Goal: Task Accomplishment & Management: Manage account settings

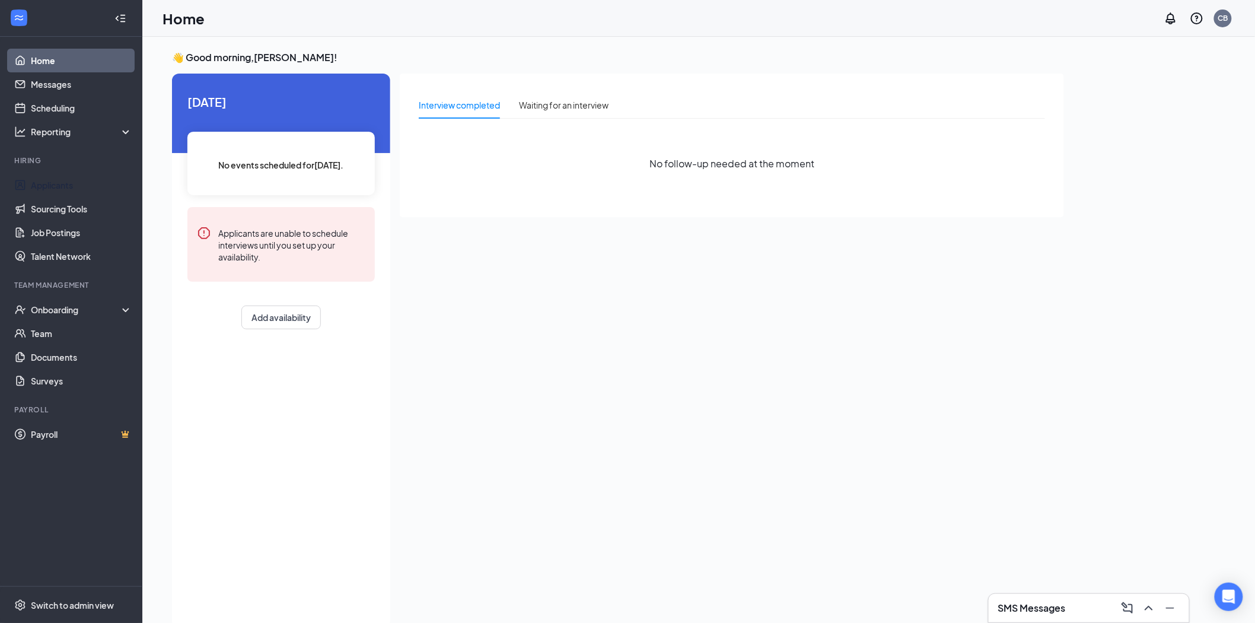
click at [55, 182] on link "Applicants" at bounding box center [81, 185] width 101 height 24
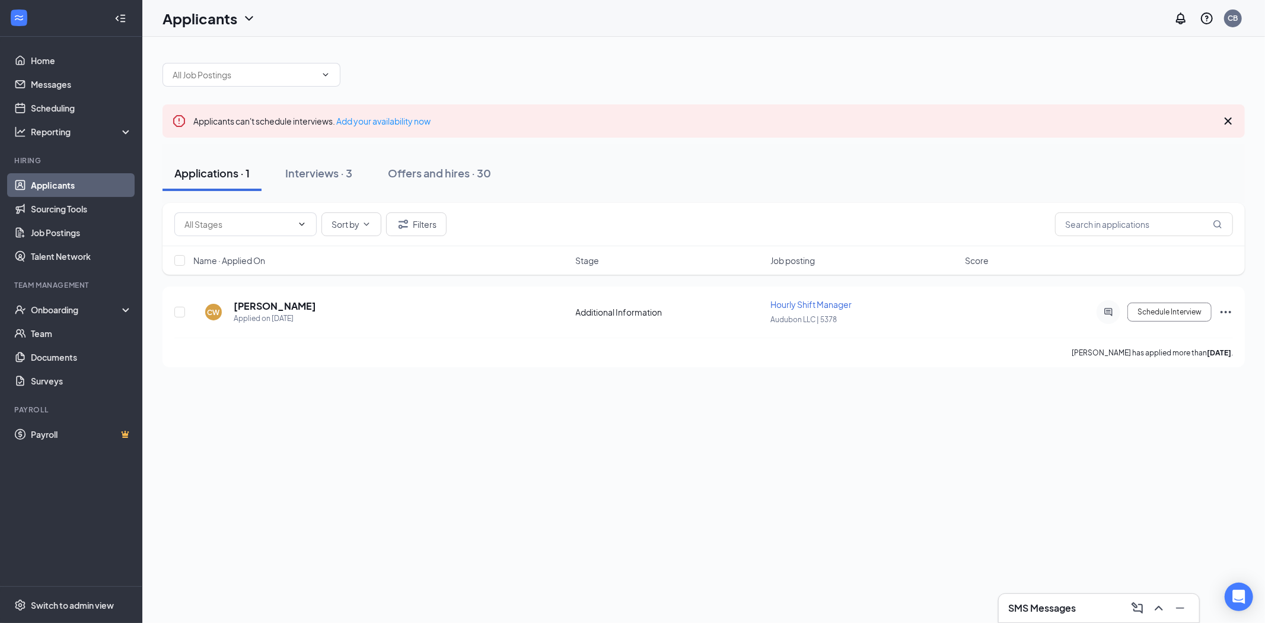
click at [342, 177] on div "Interviews · 3" at bounding box center [318, 172] width 67 height 15
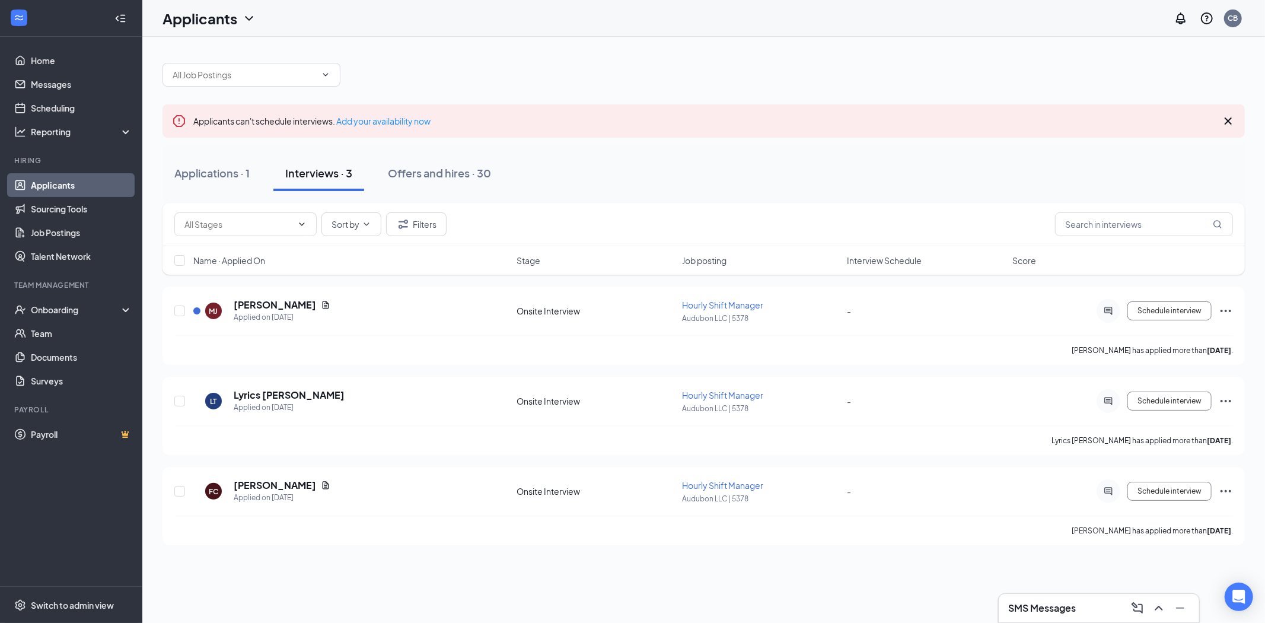
click at [233, 176] on div "Applications · 1" at bounding box center [211, 172] width 75 height 15
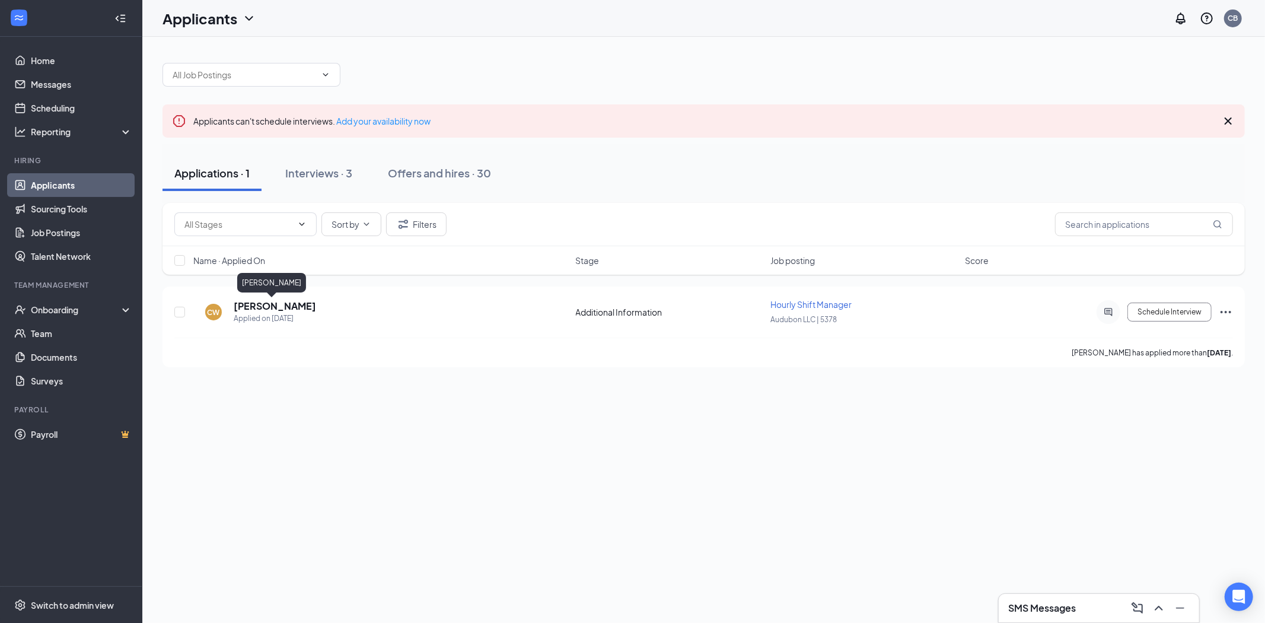
click at [256, 304] on h5 "[PERSON_NAME]" at bounding box center [275, 306] width 82 height 13
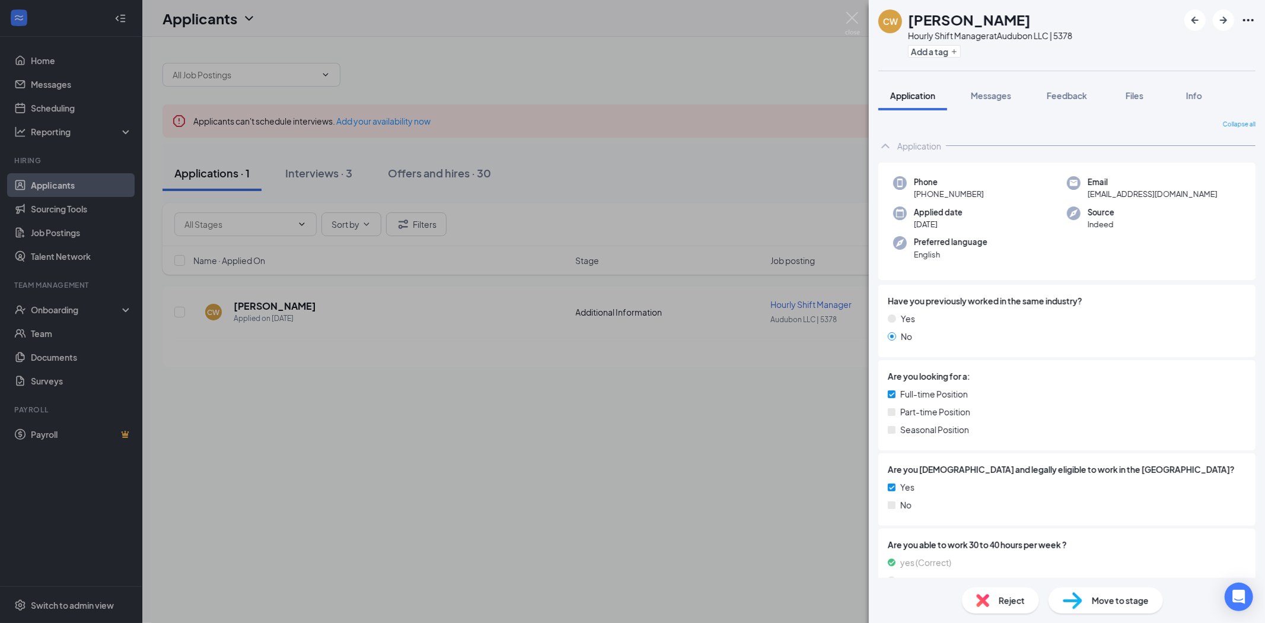
scroll to position [46, 0]
